Goal: Task Accomplishment & Management: Manage account settings

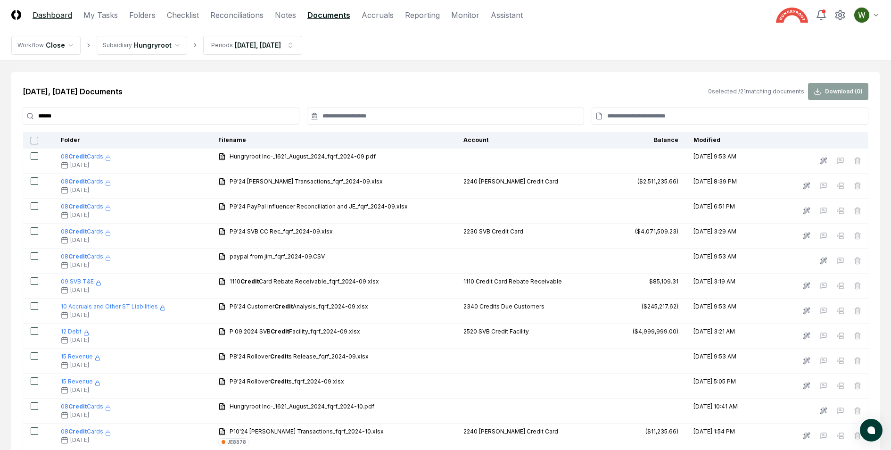
click at [50, 14] on link "Dashboard" at bounding box center [53, 14] width 40 height 11
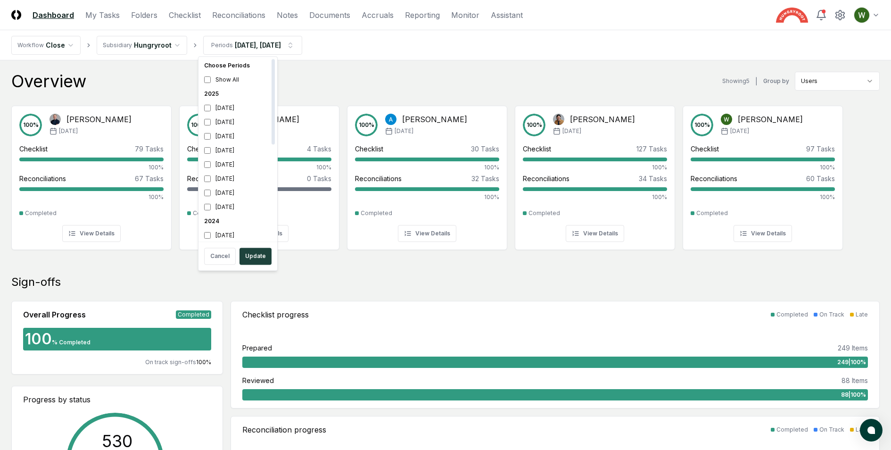
scroll to position [2, 0]
click at [258, 253] on button "Update" at bounding box center [255, 255] width 32 height 17
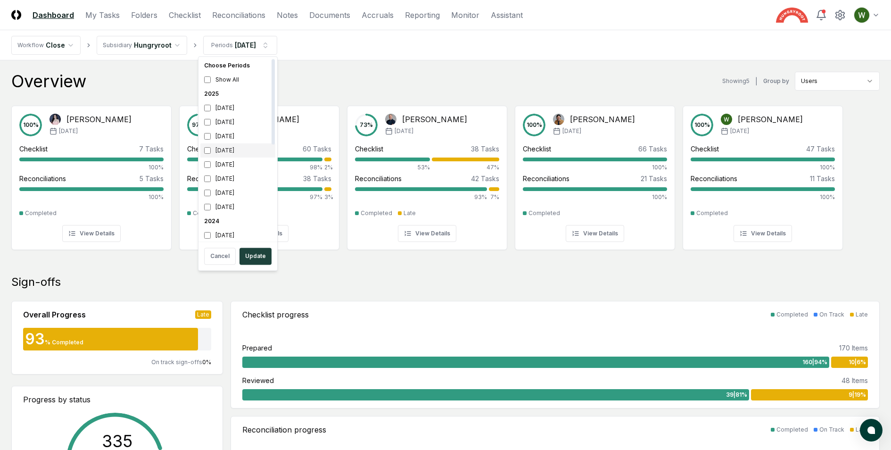
click at [222, 154] on div "[DATE]" at bounding box center [237, 150] width 75 height 14
click at [222, 135] on div "[DATE]" at bounding box center [237, 136] width 75 height 14
click at [222, 119] on div "[DATE]" at bounding box center [237, 122] width 75 height 14
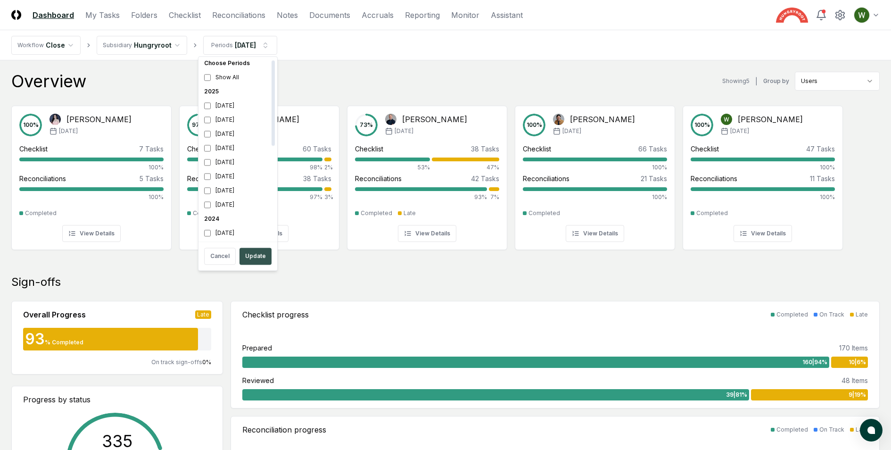
click at [256, 255] on button "Update" at bounding box center [255, 255] width 32 height 17
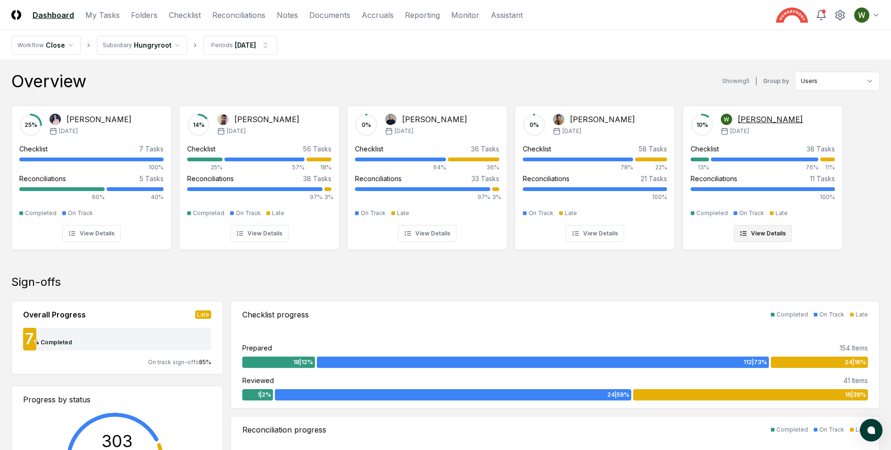
click at [741, 125] on div "[PERSON_NAME] [DATE]" at bounding box center [762, 125] width 82 height 23
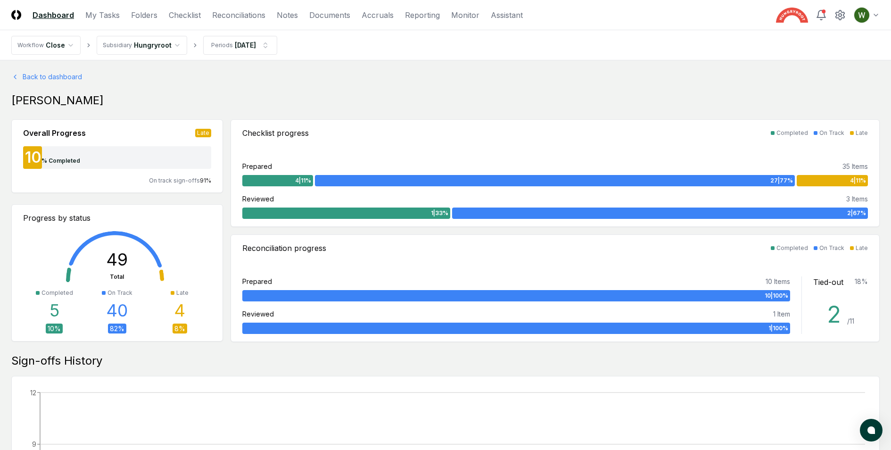
click at [187, 20] on header "CloseCore Dashboard My Tasks Folders Checklist Reconciliations Notes Documents …" at bounding box center [445, 15] width 891 height 30
click at [182, 9] on link "Checklist" at bounding box center [185, 14] width 32 height 11
